Goal: Transaction & Acquisition: Subscribe to service/newsletter

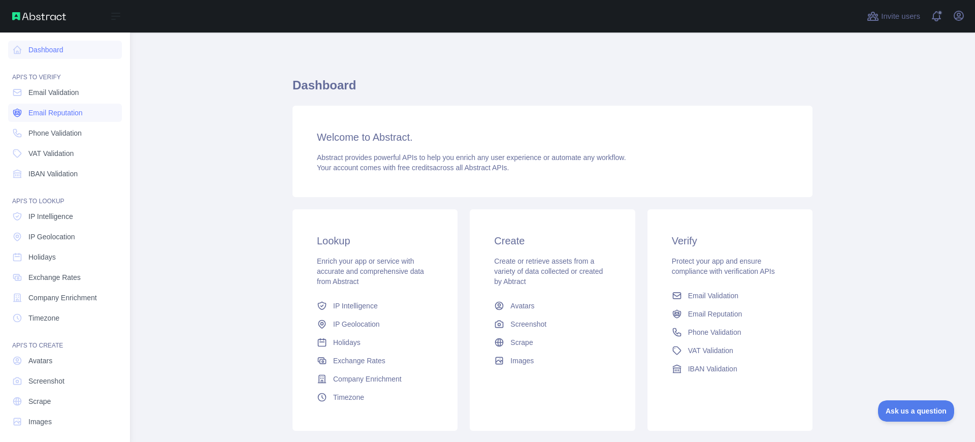
click at [64, 112] on span "Email Reputation" at bounding box center [55, 113] width 54 height 10
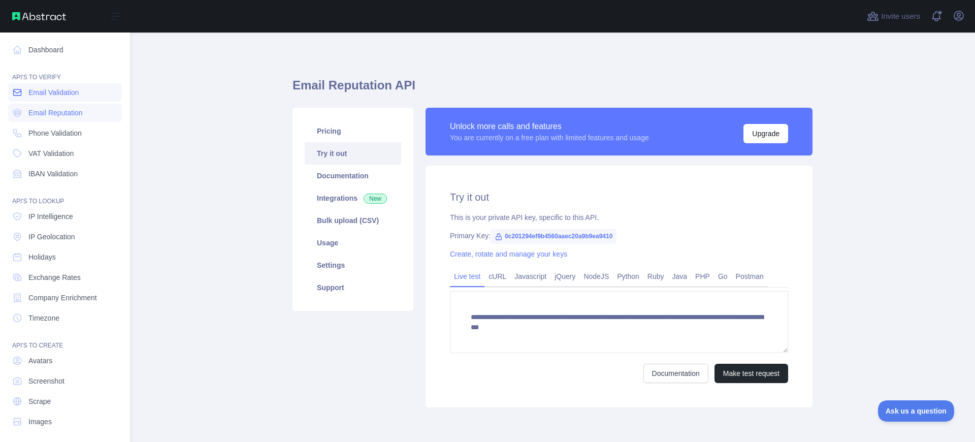
click at [72, 91] on span "Email Validation" at bounding box center [53, 92] width 50 height 10
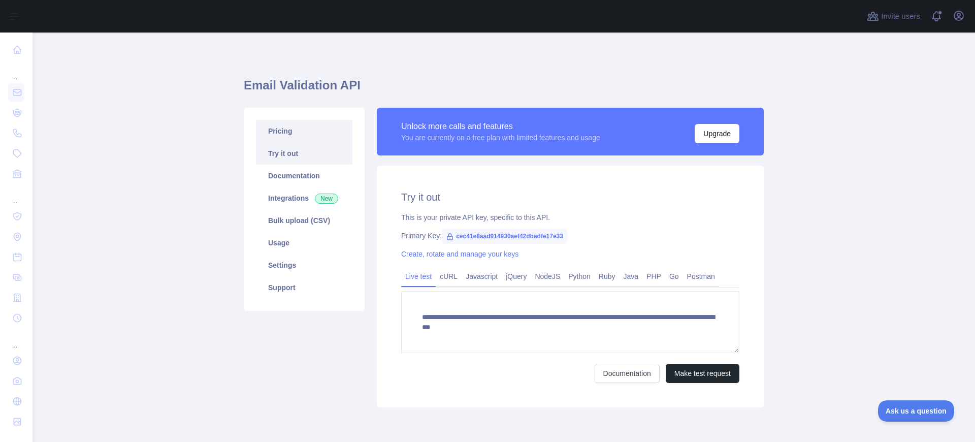
click at [284, 136] on link "Pricing" at bounding box center [304, 131] width 96 height 22
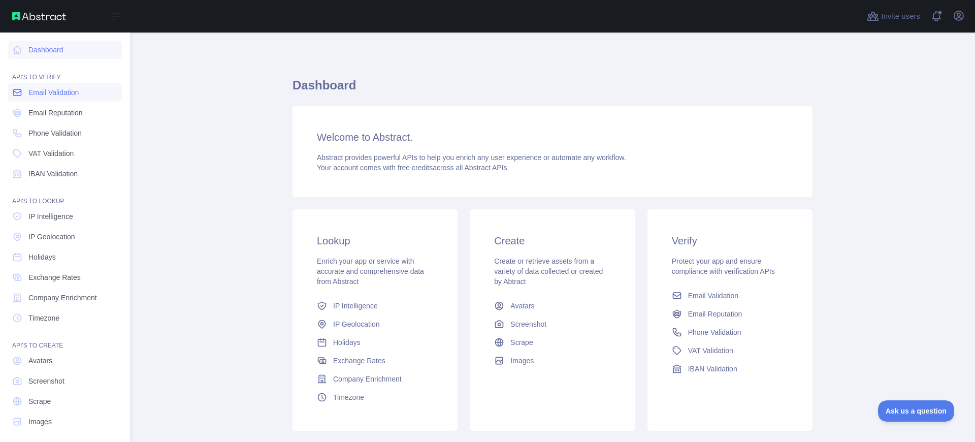
click at [51, 96] on span "Email Validation" at bounding box center [53, 92] width 50 height 10
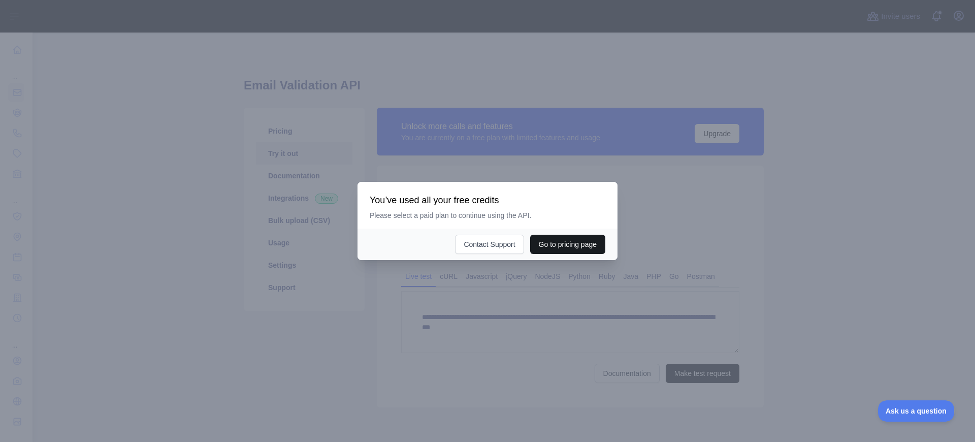
click at [559, 246] on button "Go to pricing page" at bounding box center [567, 244] width 75 height 19
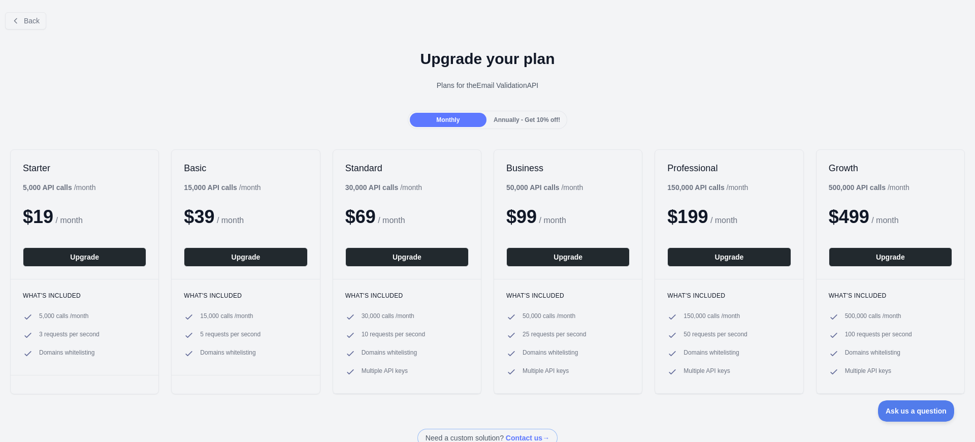
click at [508, 122] on span "Annually - Get 10% off!" at bounding box center [526, 119] width 67 height 7
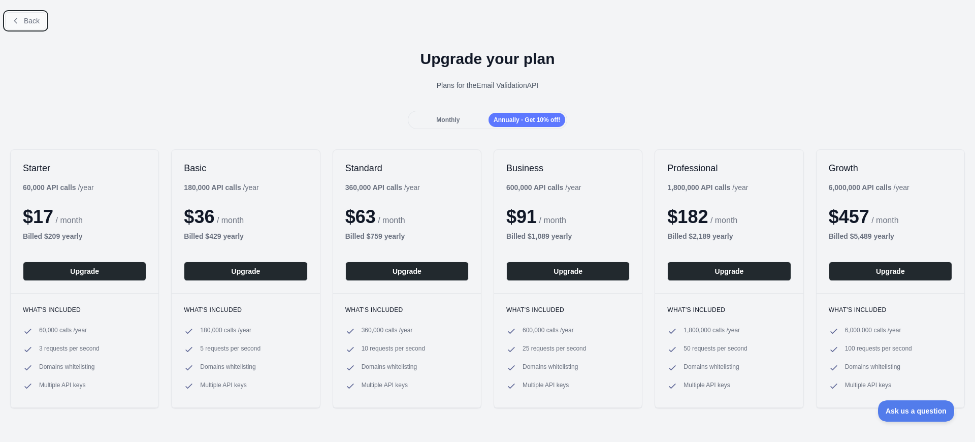
click at [18, 29] on button "Back" at bounding box center [25, 20] width 41 height 17
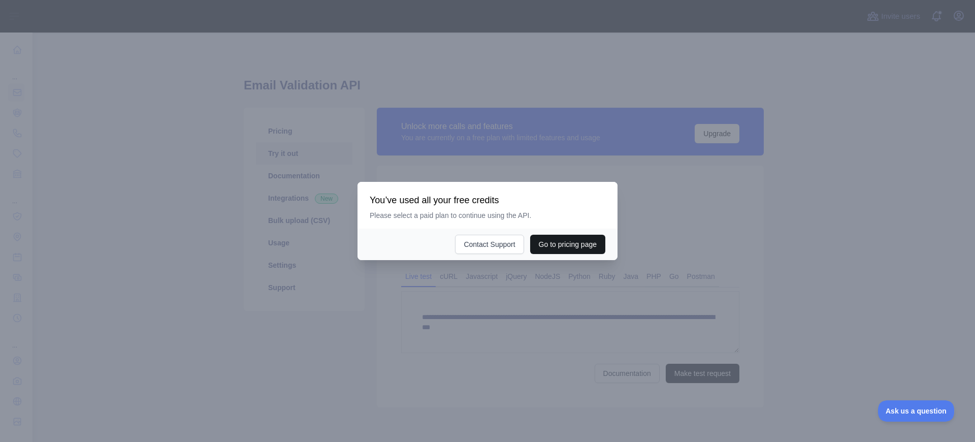
click at [563, 244] on button "Go to pricing page" at bounding box center [567, 244] width 75 height 19
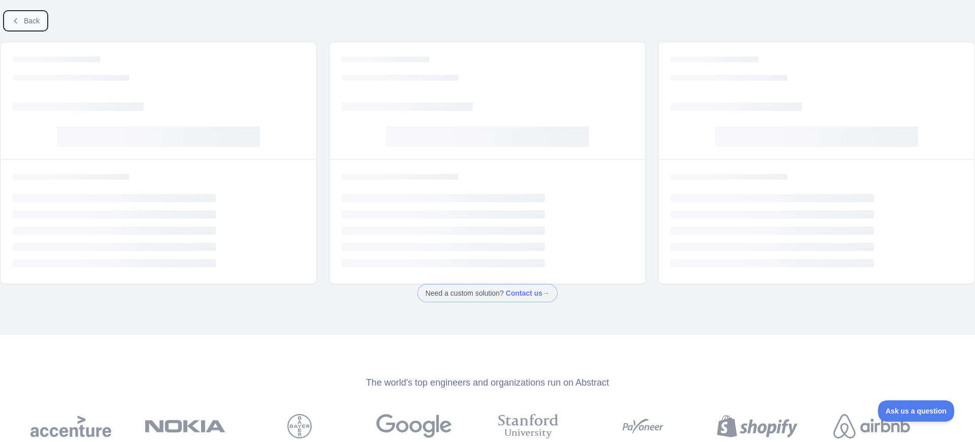
click at [20, 22] on button "Back" at bounding box center [25, 20] width 41 height 17
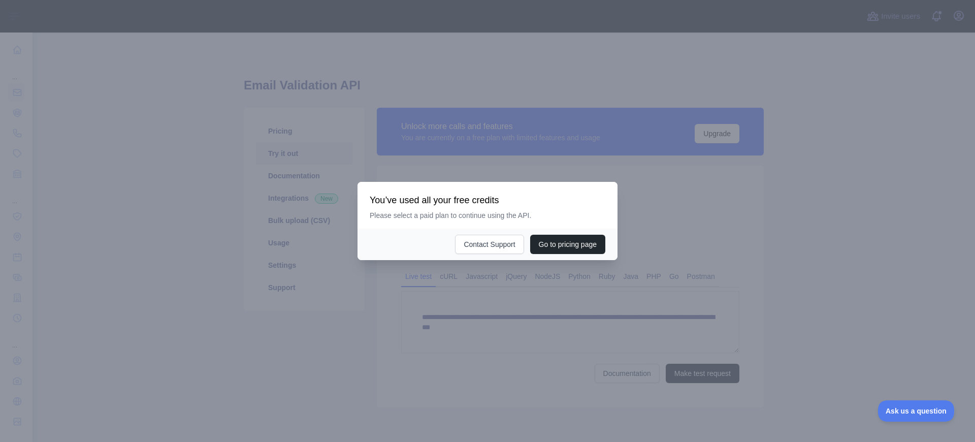
click at [20, 57] on div at bounding box center [487, 221] width 975 height 442
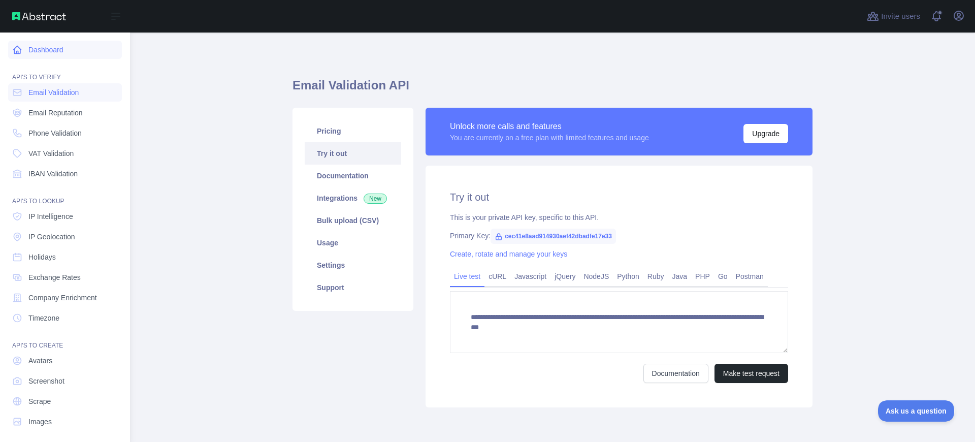
click at [36, 53] on link "Dashboard" at bounding box center [65, 50] width 114 height 18
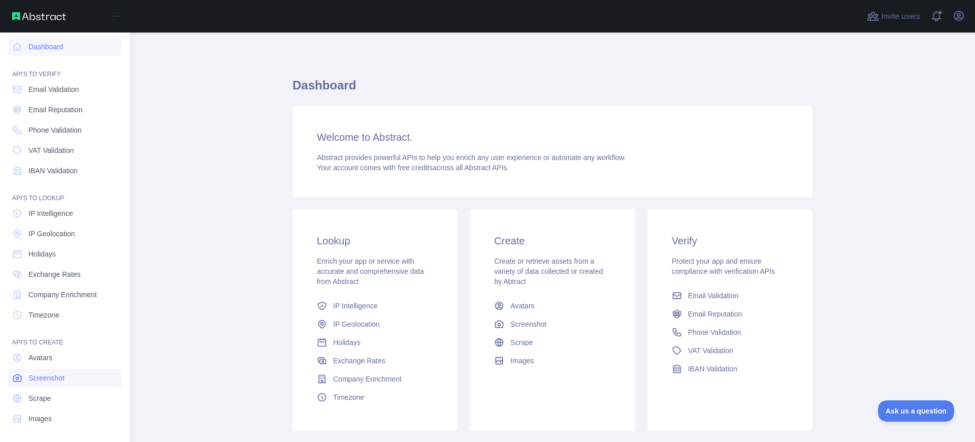
scroll to position [5, 0]
click at [40, 355] on span "Avatars" at bounding box center [40, 355] width 24 height 10
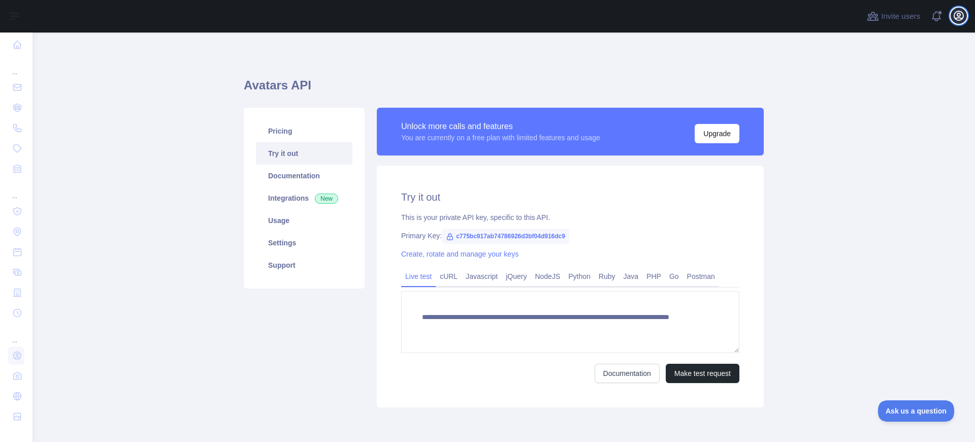
click at [958, 16] on icon "button" at bounding box center [958, 15] width 9 height 9
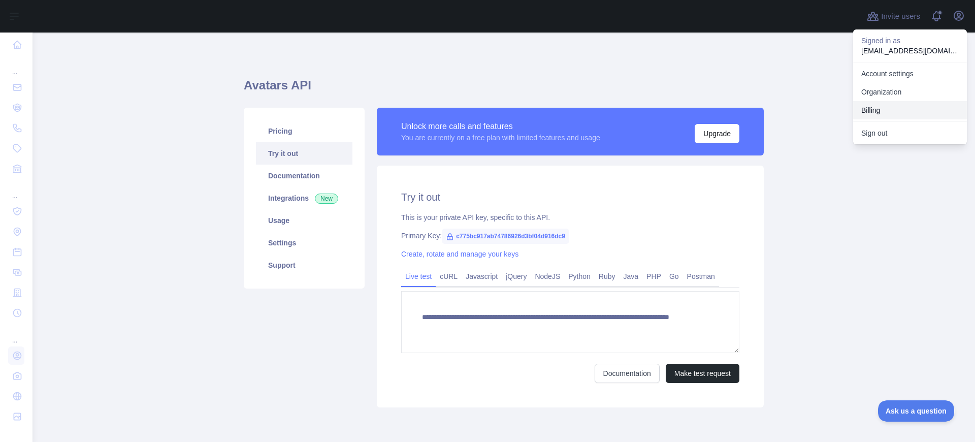
click at [872, 112] on button "Billing" at bounding box center [910, 110] width 114 height 18
